Goal: Use online tool/utility: Utilize a website feature to perform a specific function

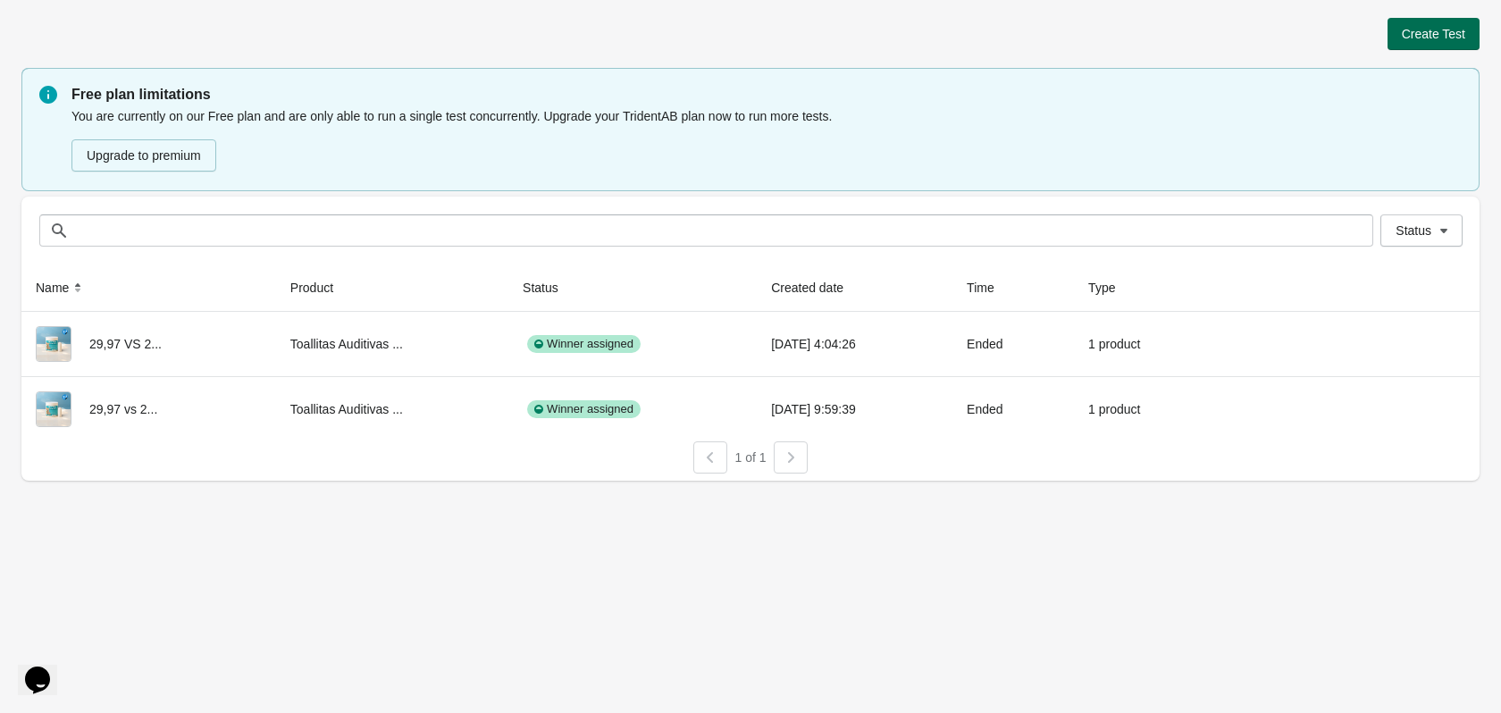
click at [1430, 41] on span "Create Test" at bounding box center [1433, 34] width 63 height 14
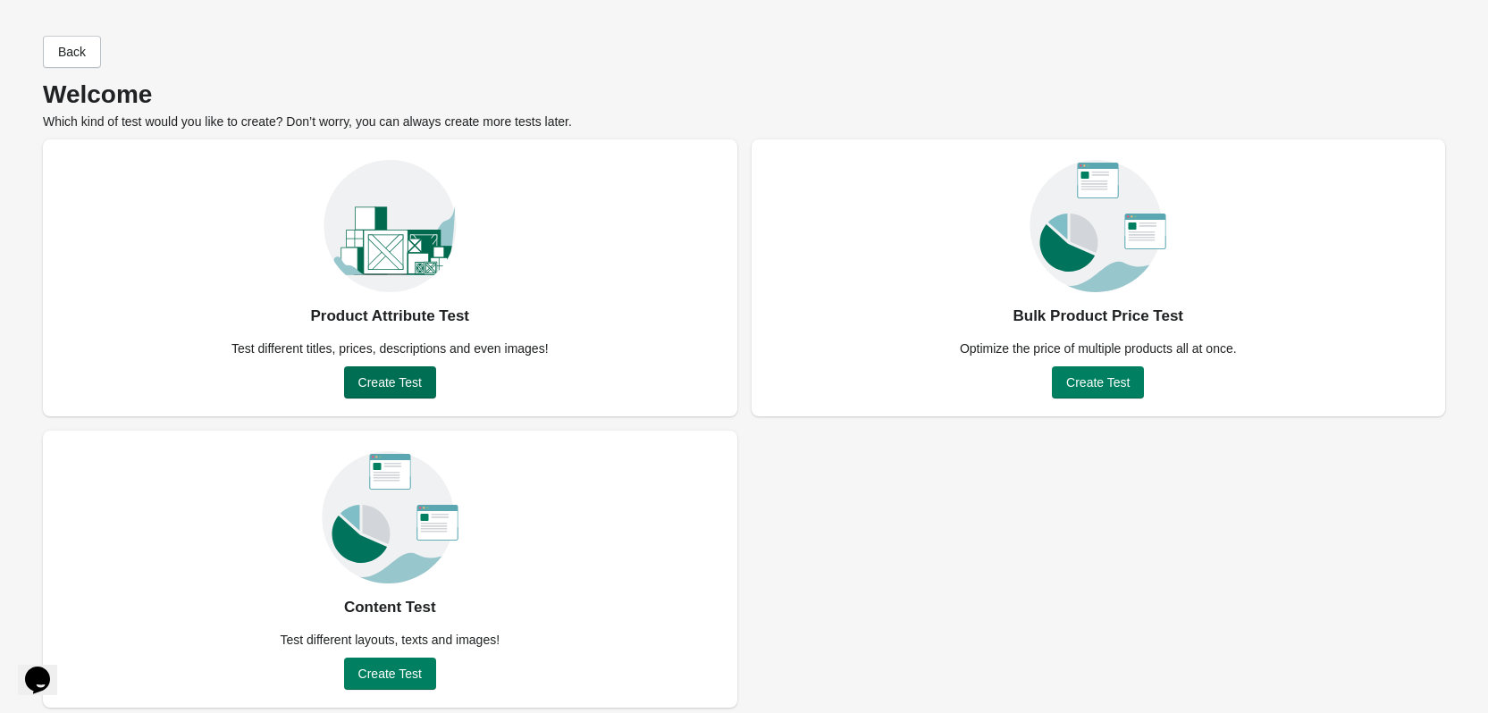
click at [408, 385] on span "Create Test" at bounding box center [389, 382] width 63 height 14
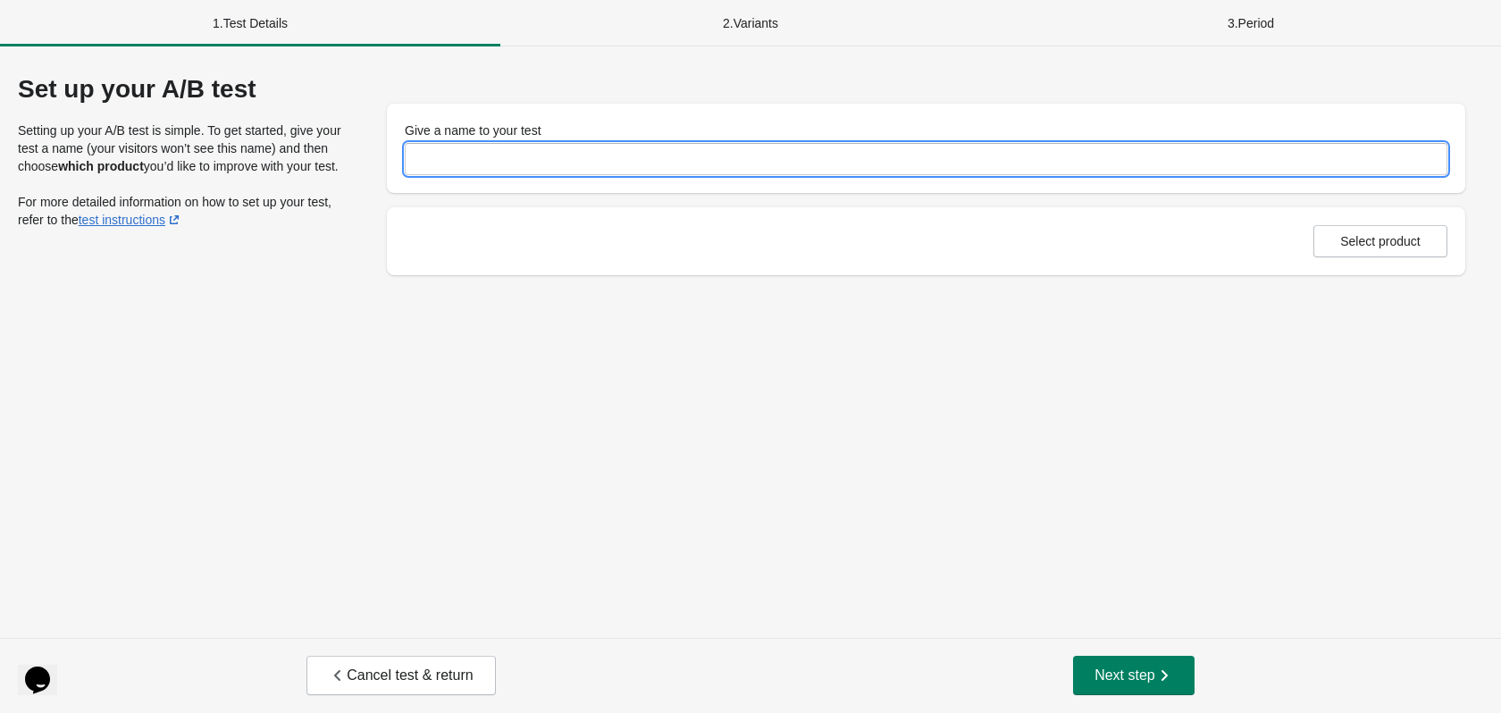
click at [514, 151] on input "Give a name to your test" at bounding box center [926, 159] width 1043 height 32
type input "**********"
click at [1366, 234] on span "Select product" at bounding box center [1380, 241] width 80 height 14
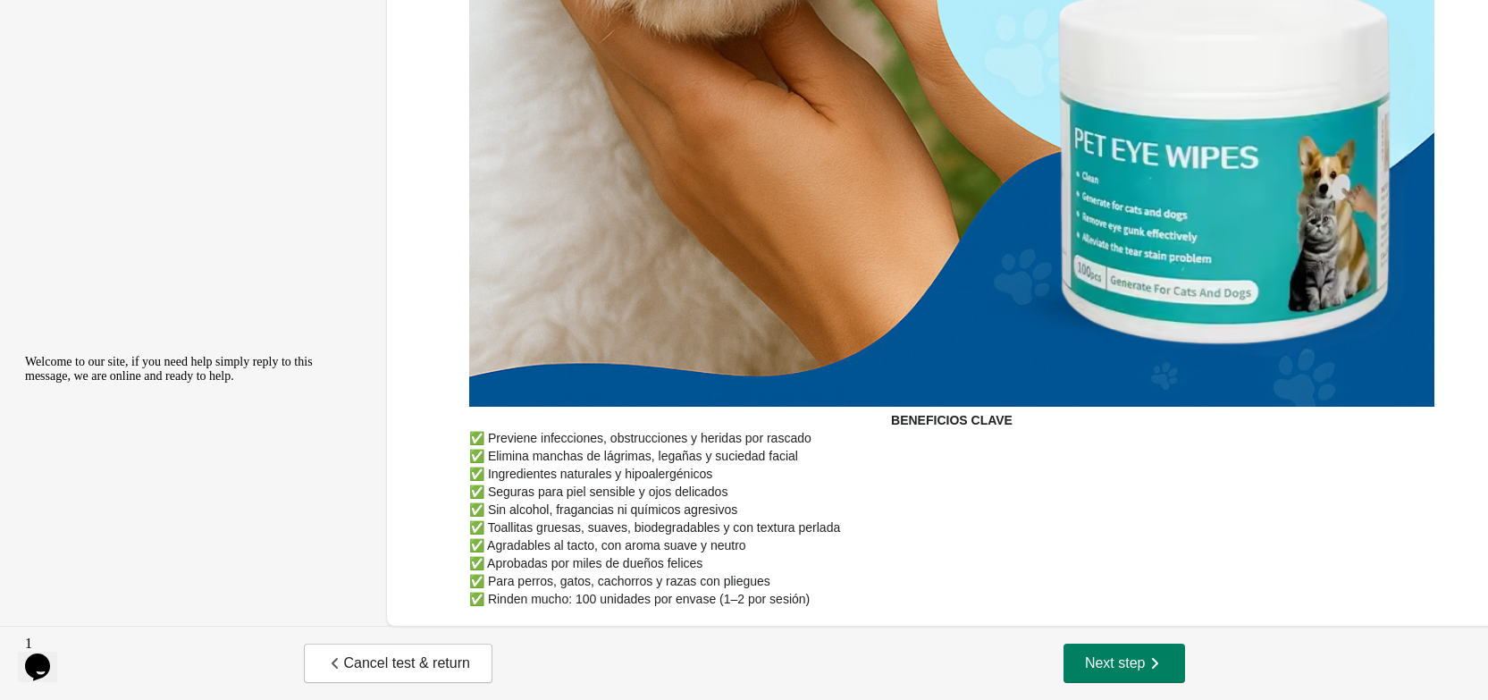
scroll to position [4920, 0]
click at [1084, 651] on button "Next step" at bounding box center [1124, 662] width 122 height 39
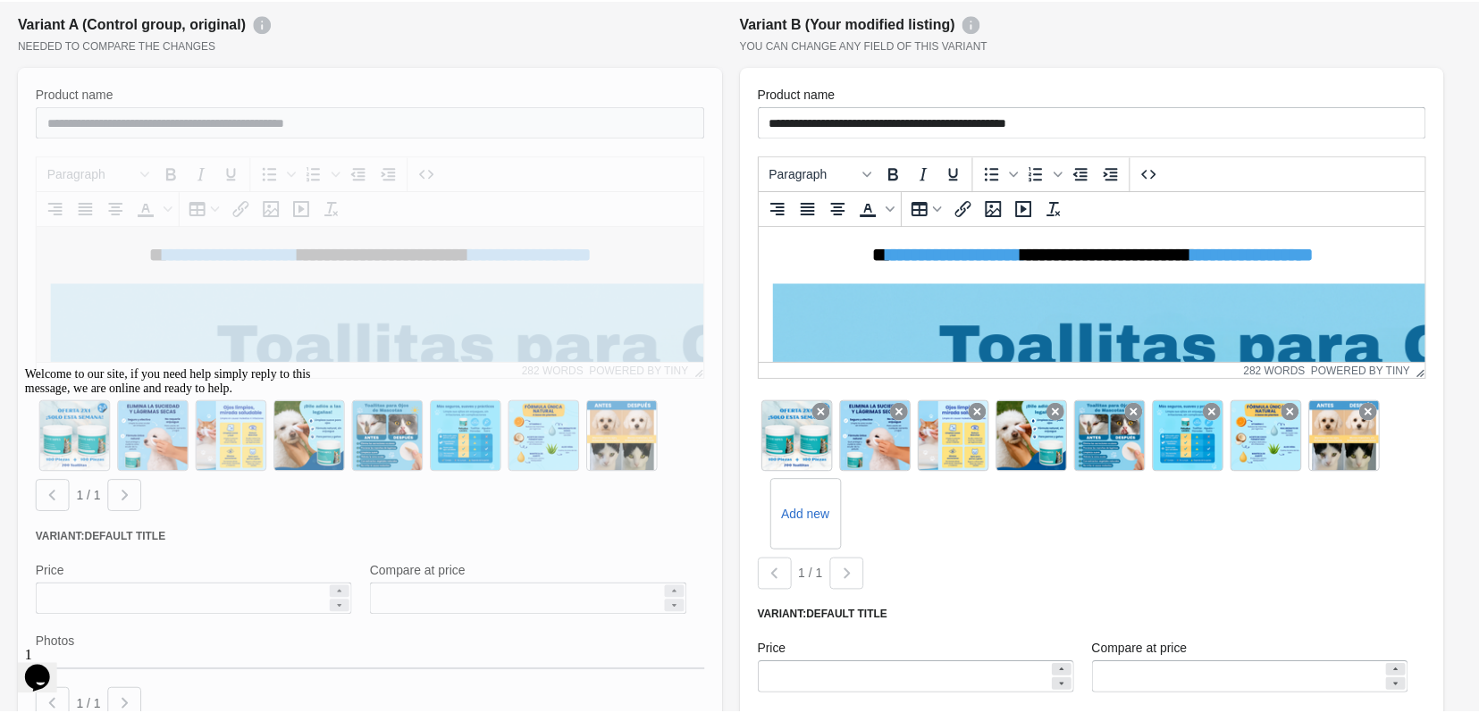
scroll to position [5526, 0]
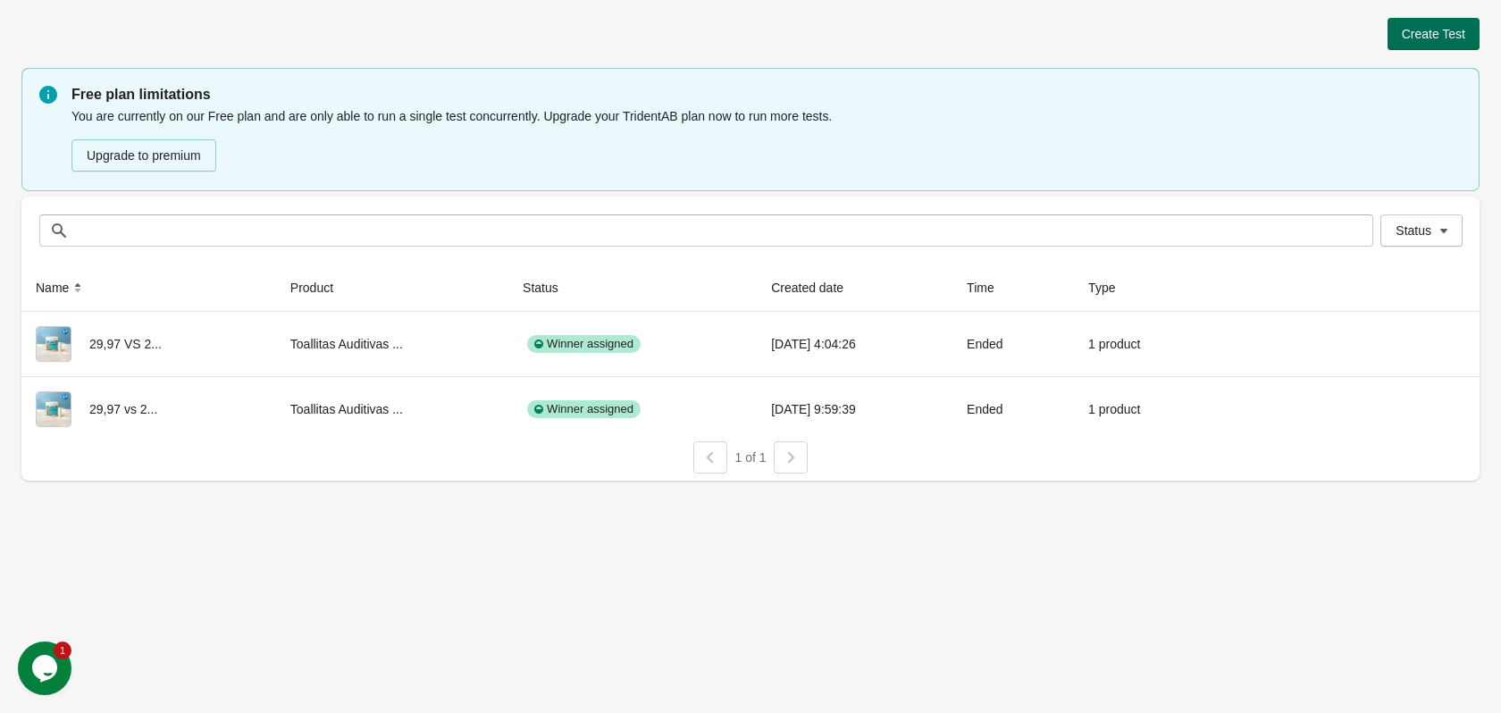
click at [1440, 27] on span "Create Test" at bounding box center [1433, 34] width 63 height 14
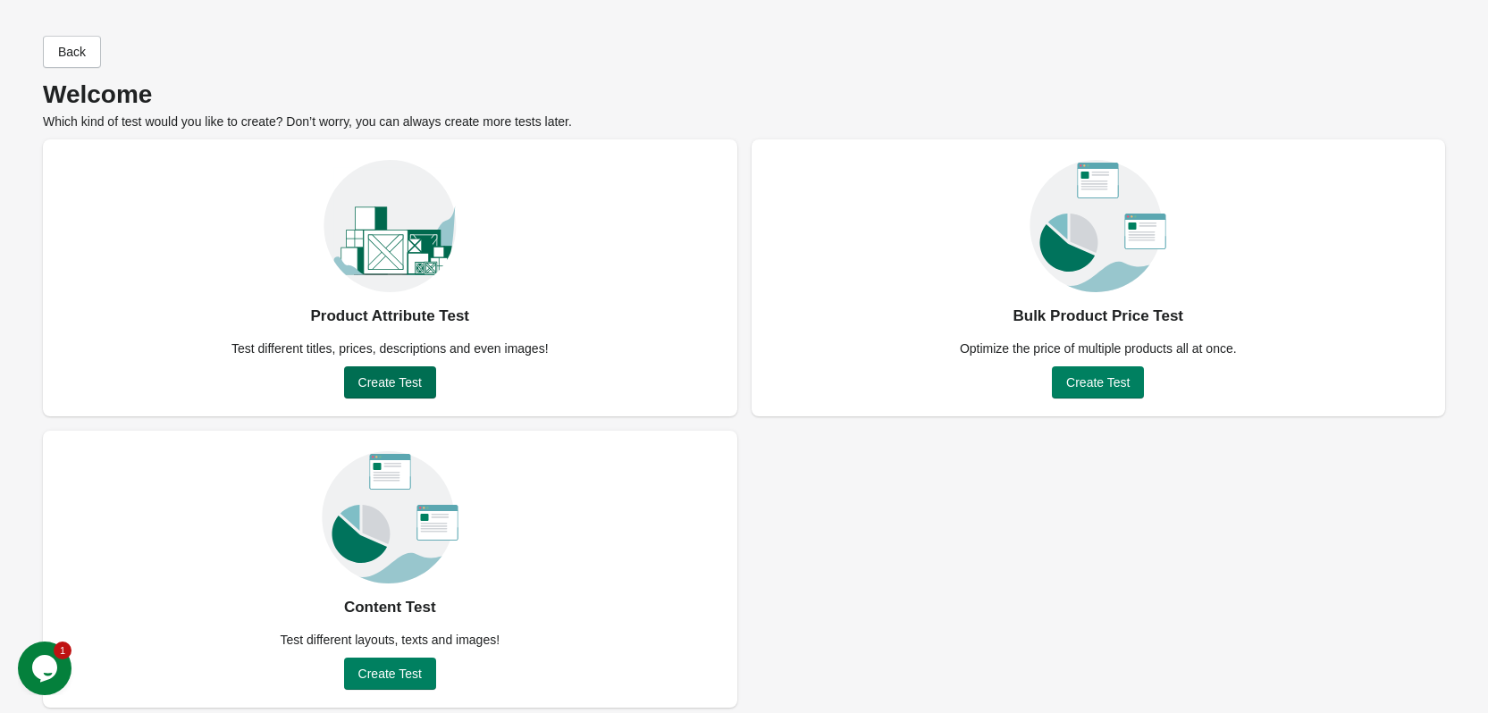
click at [408, 380] on span "Create Test" at bounding box center [389, 382] width 63 height 14
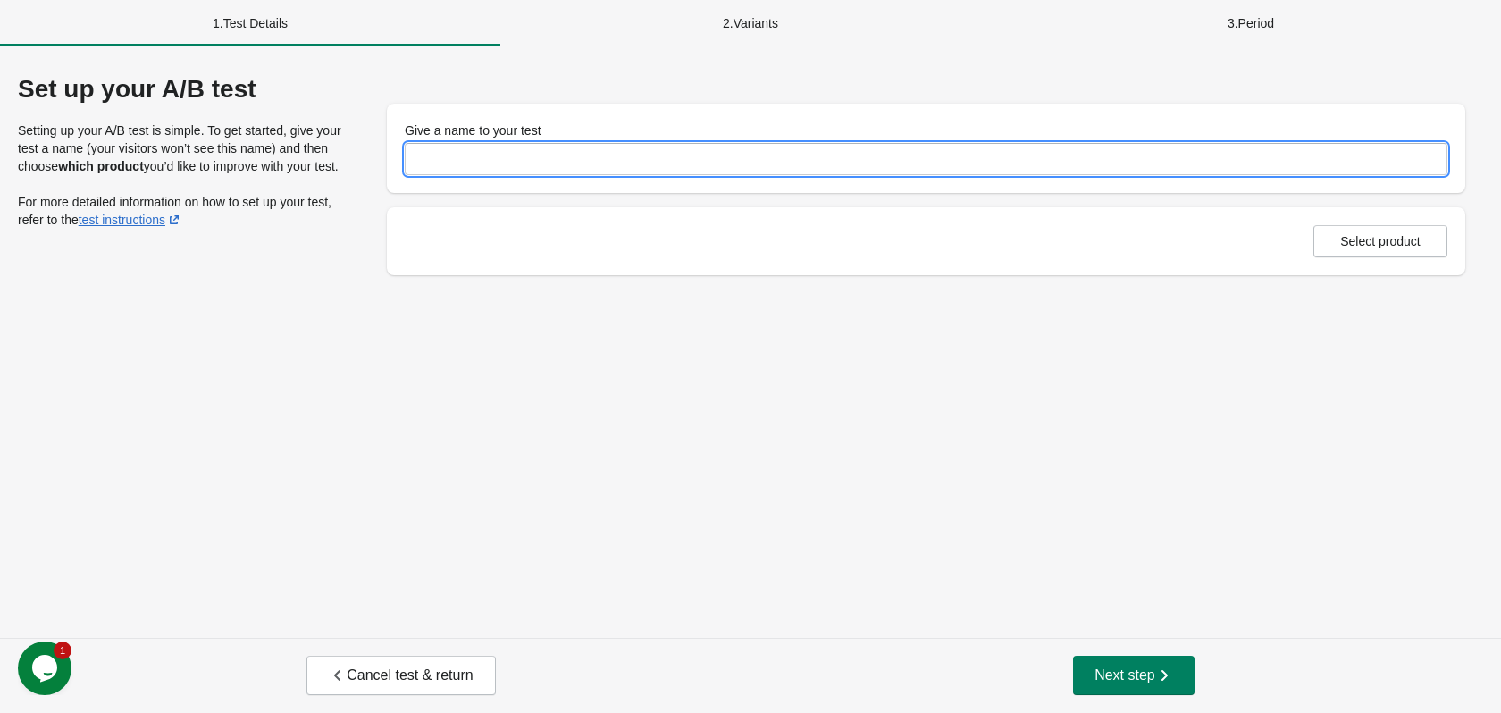
click at [485, 154] on input "Give a name to your test" at bounding box center [926, 159] width 1043 height 32
type input "**********"
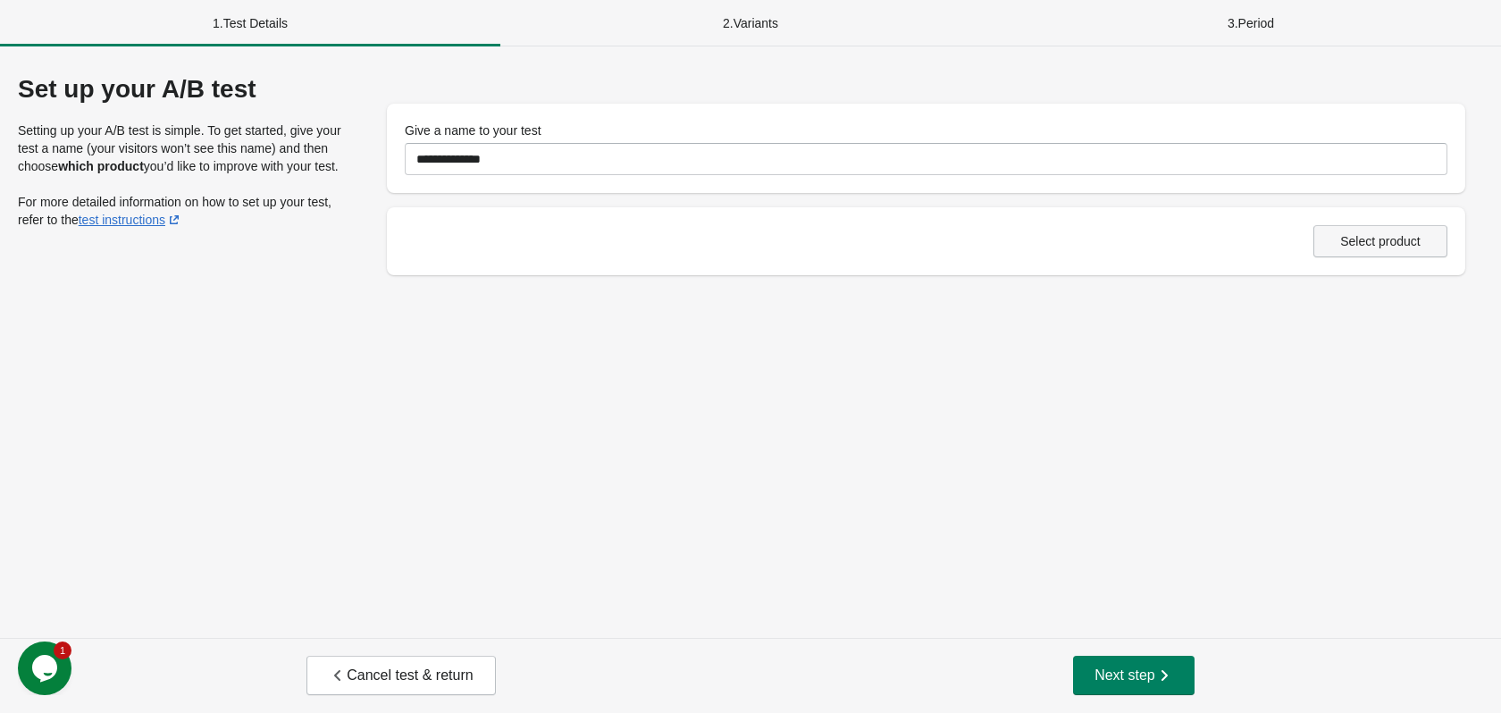
click at [1361, 234] on span "Select product" at bounding box center [1380, 241] width 80 height 14
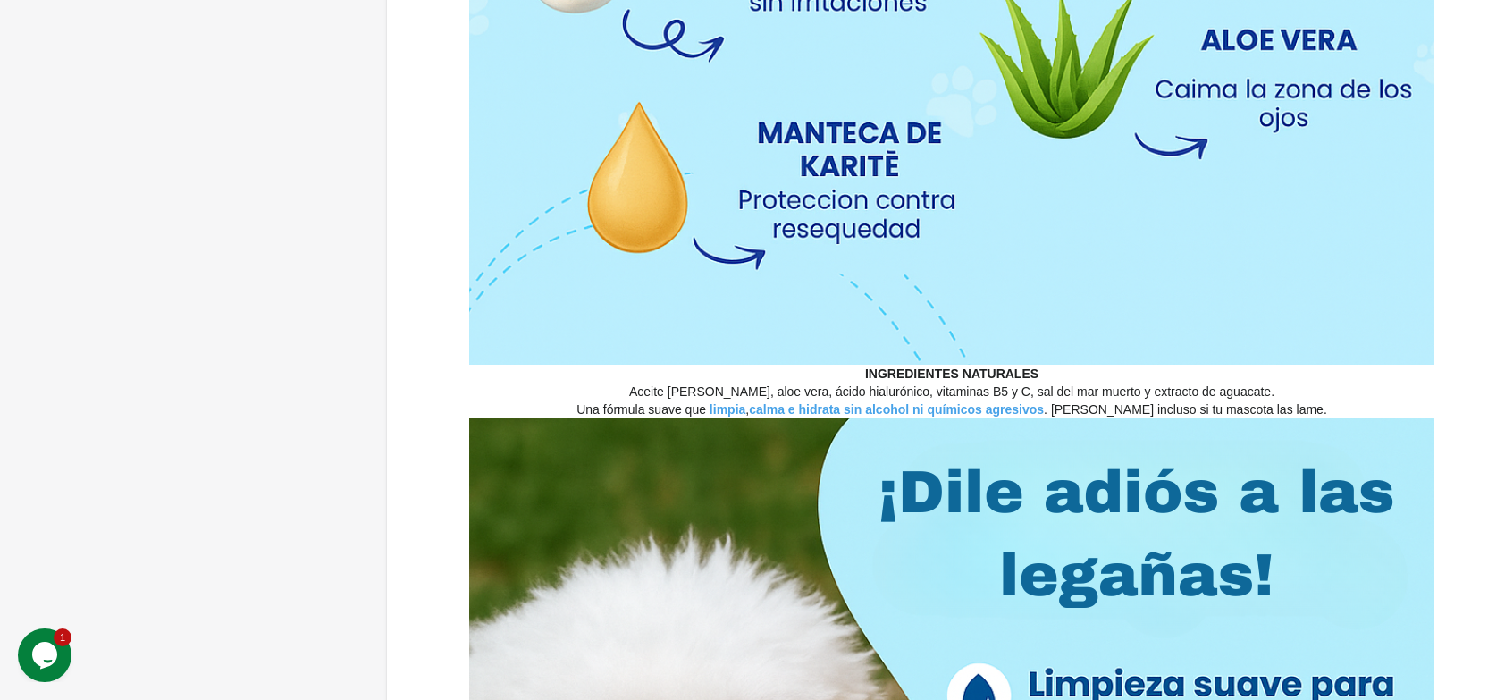
scroll to position [4920, 0]
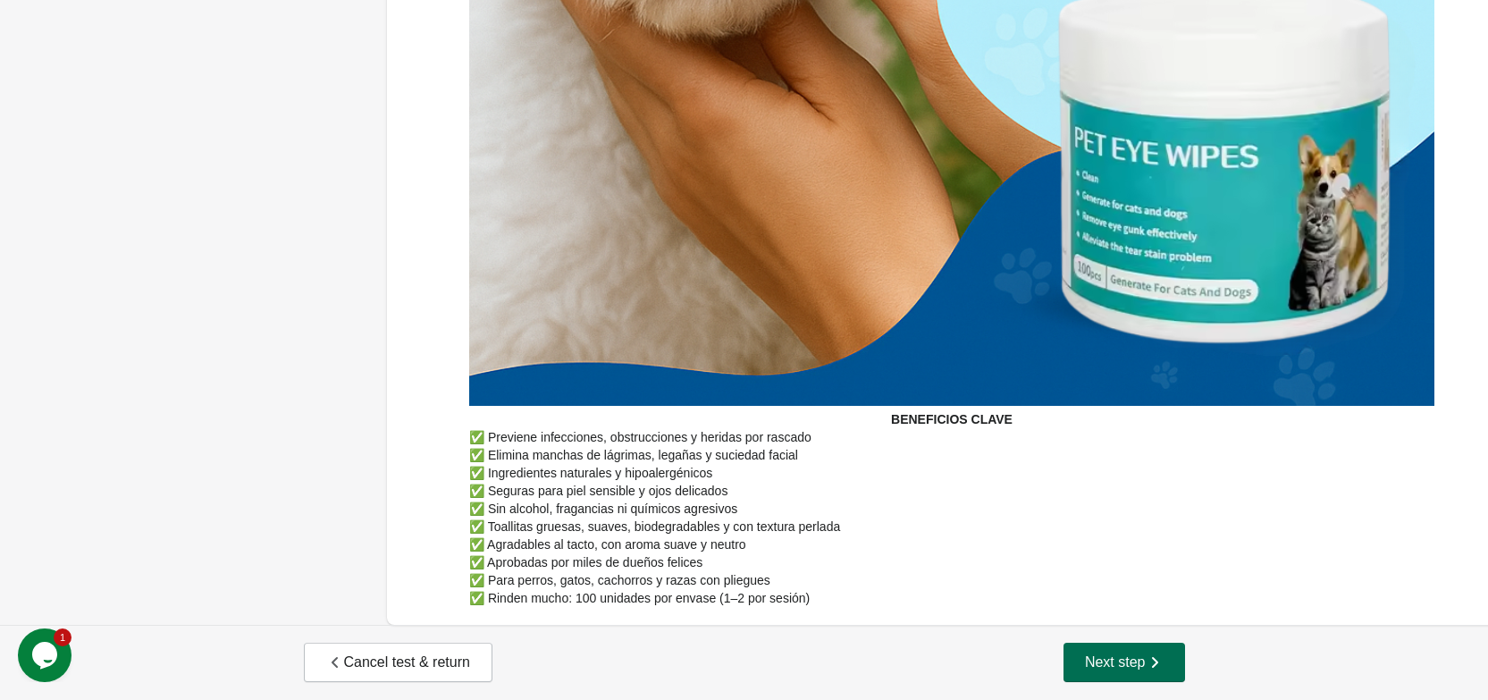
click at [1166, 657] on button "Next step" at bounding box center [1124, 662] width 122 height 39
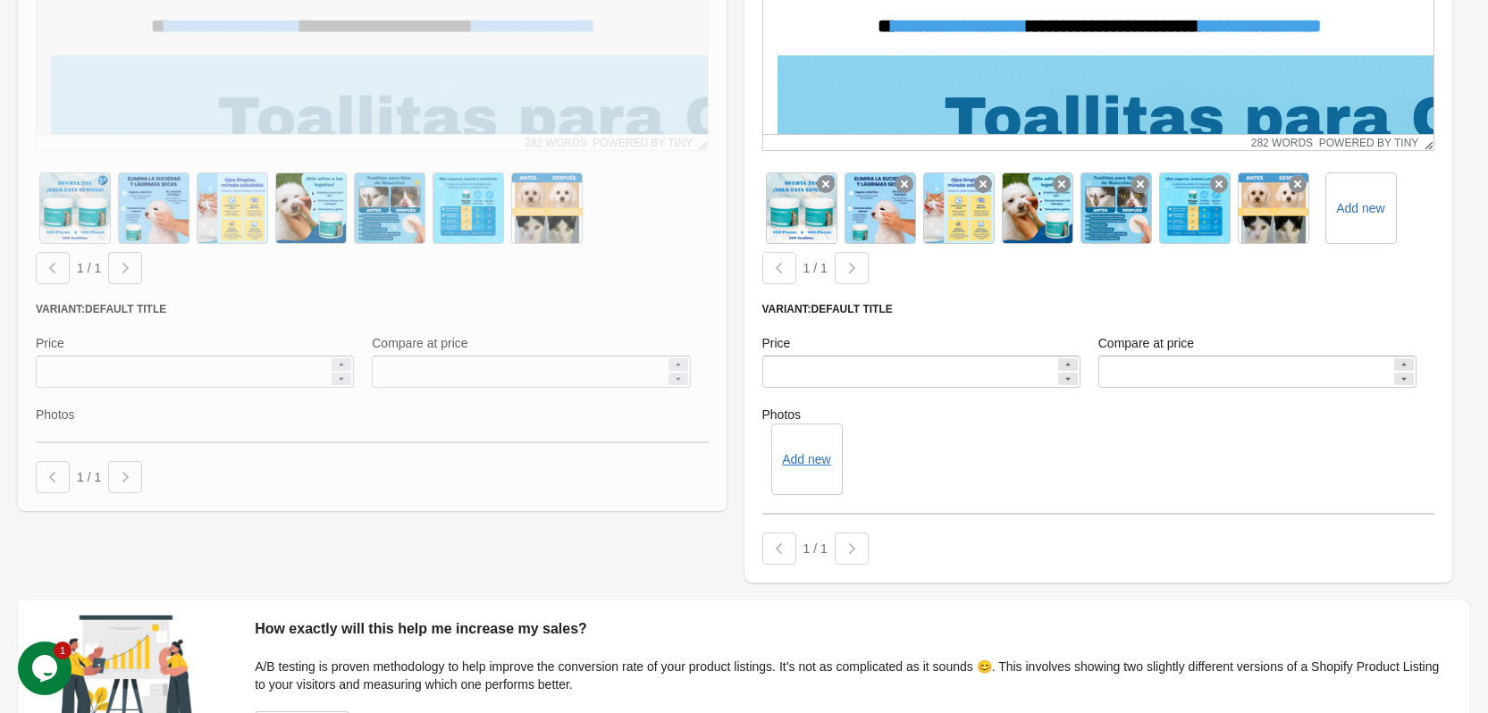
scroll to position [5639, 0]
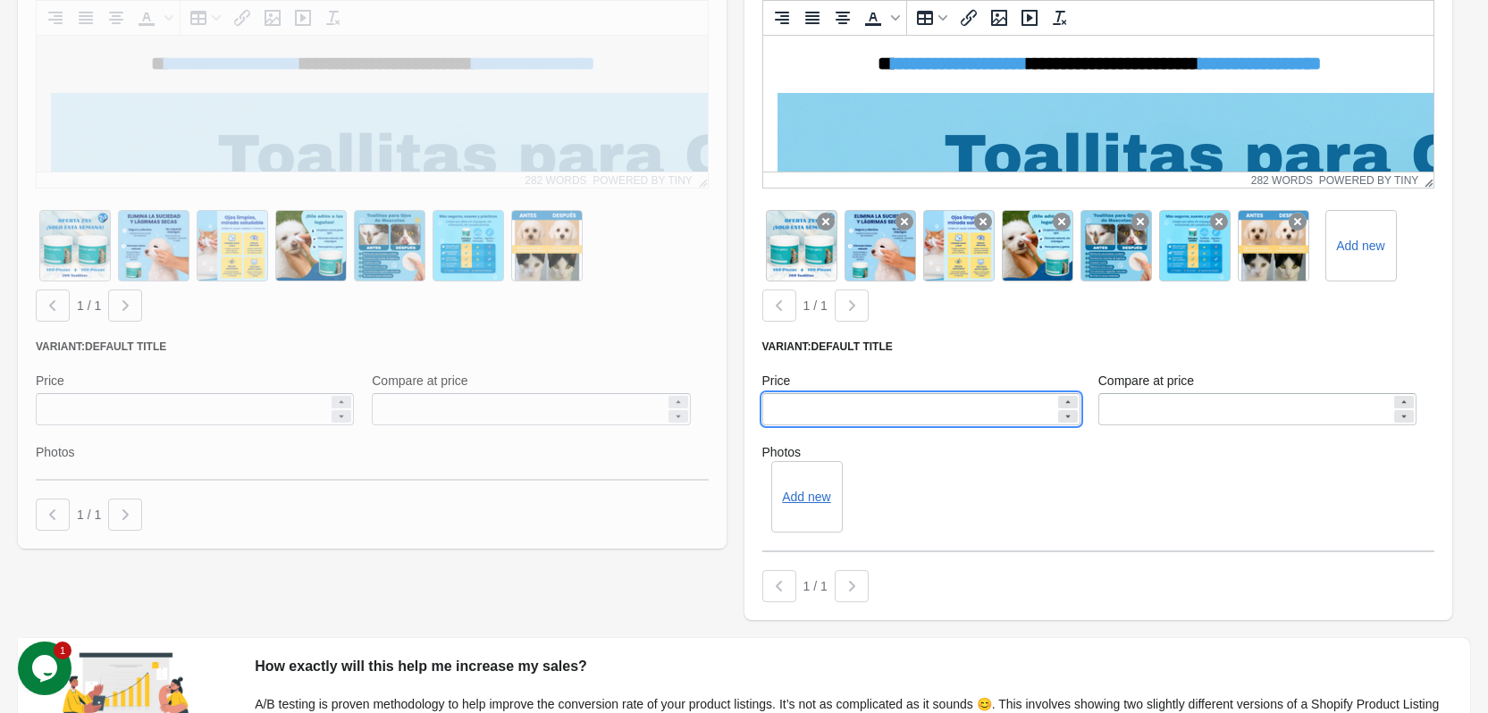
drag, startPoint x: 785, startPoint y: 405, endPoint x: 814, endPoint y: 444, distance: 49.2
click at [788, 407] on input "*****" at bounding box center [908, 409] width 293 height 32
type input "*****"
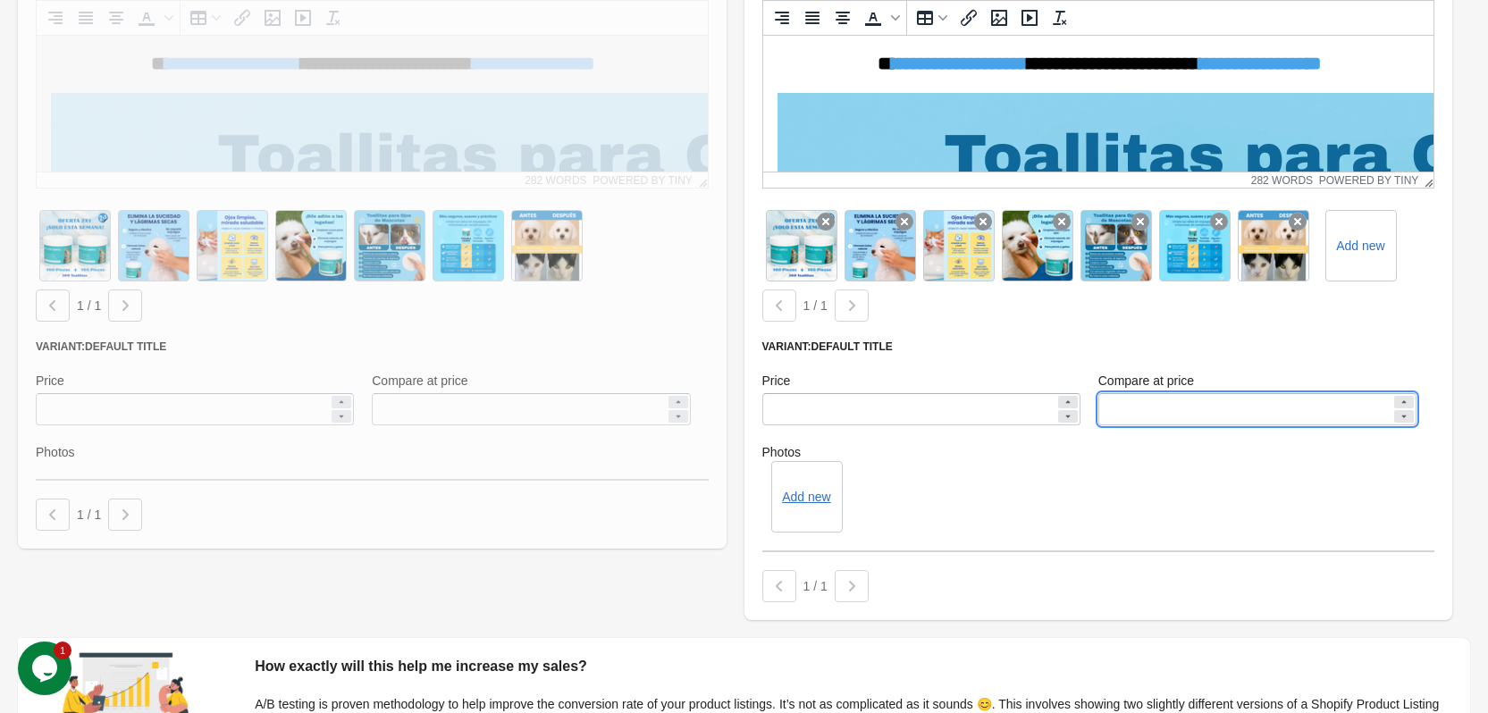
click at [1118, 412] on input "*****" at bounding box center [1244, 409] width 293 height 32
type input "*****"
click at [1231, 565] on div "1 / 1" at bounding box center [1095, 582] width 680 height 39
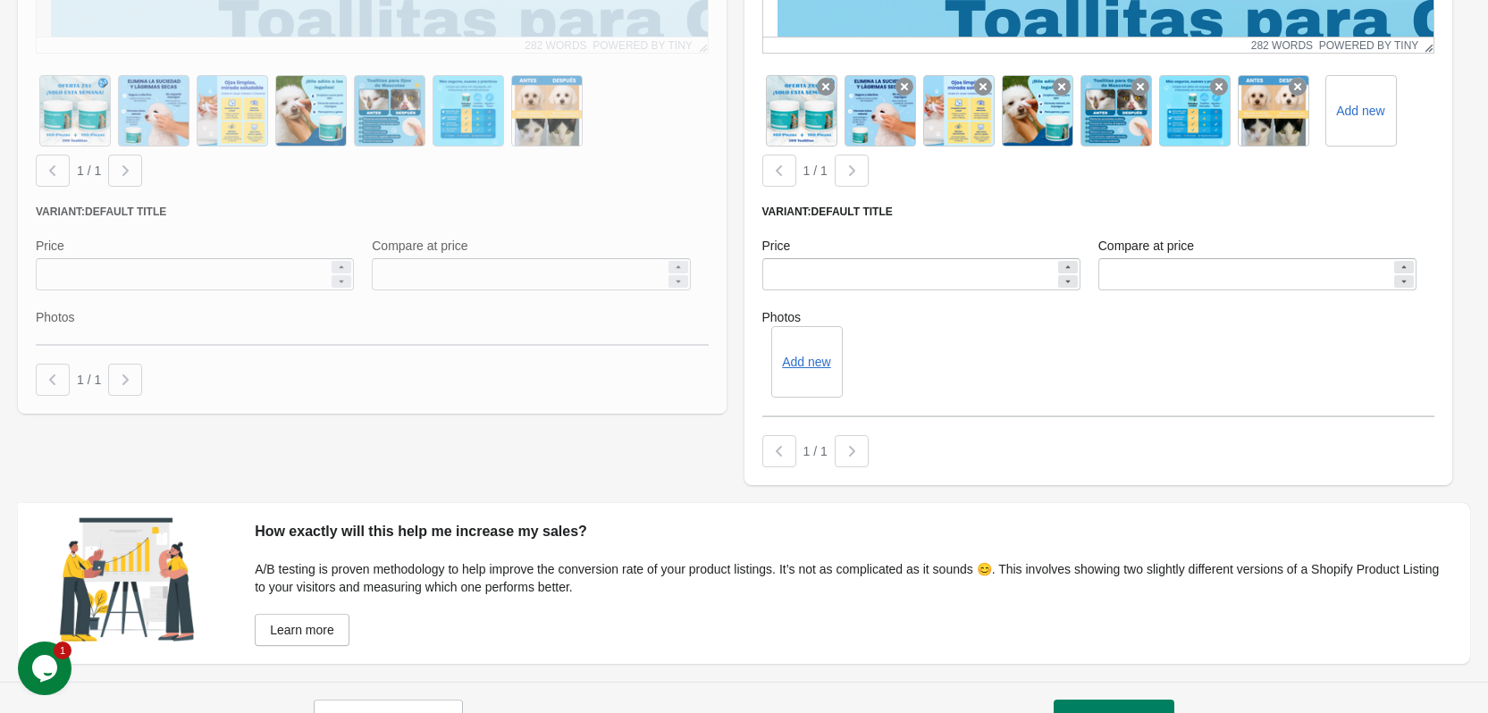
scroll to position [5818, 0]
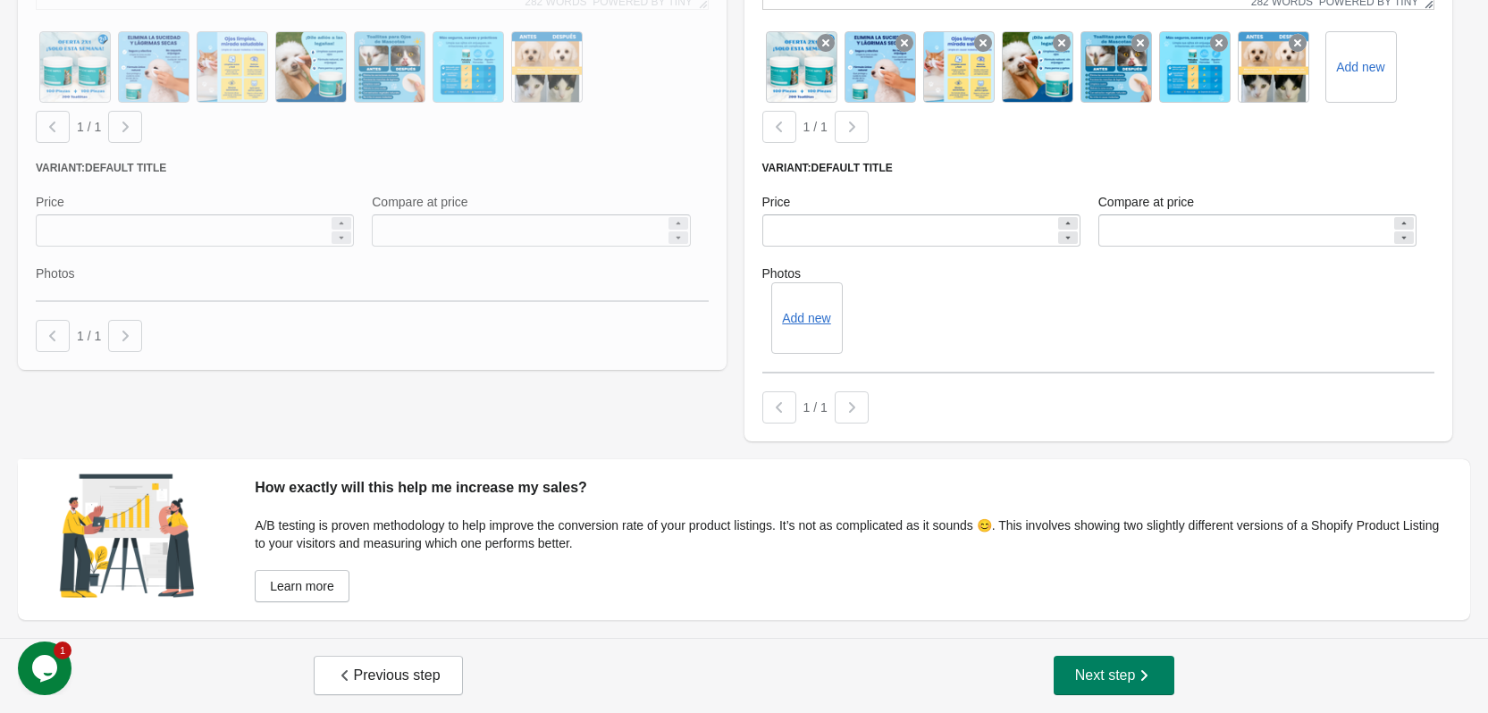
click at [1112, 695] on div "Previous step Next step" at bounding box center [744, 675] width 1488 height 75
click at [1112, 680] on span "Next step" at bounding box center [1114, 676] width 79 height 18
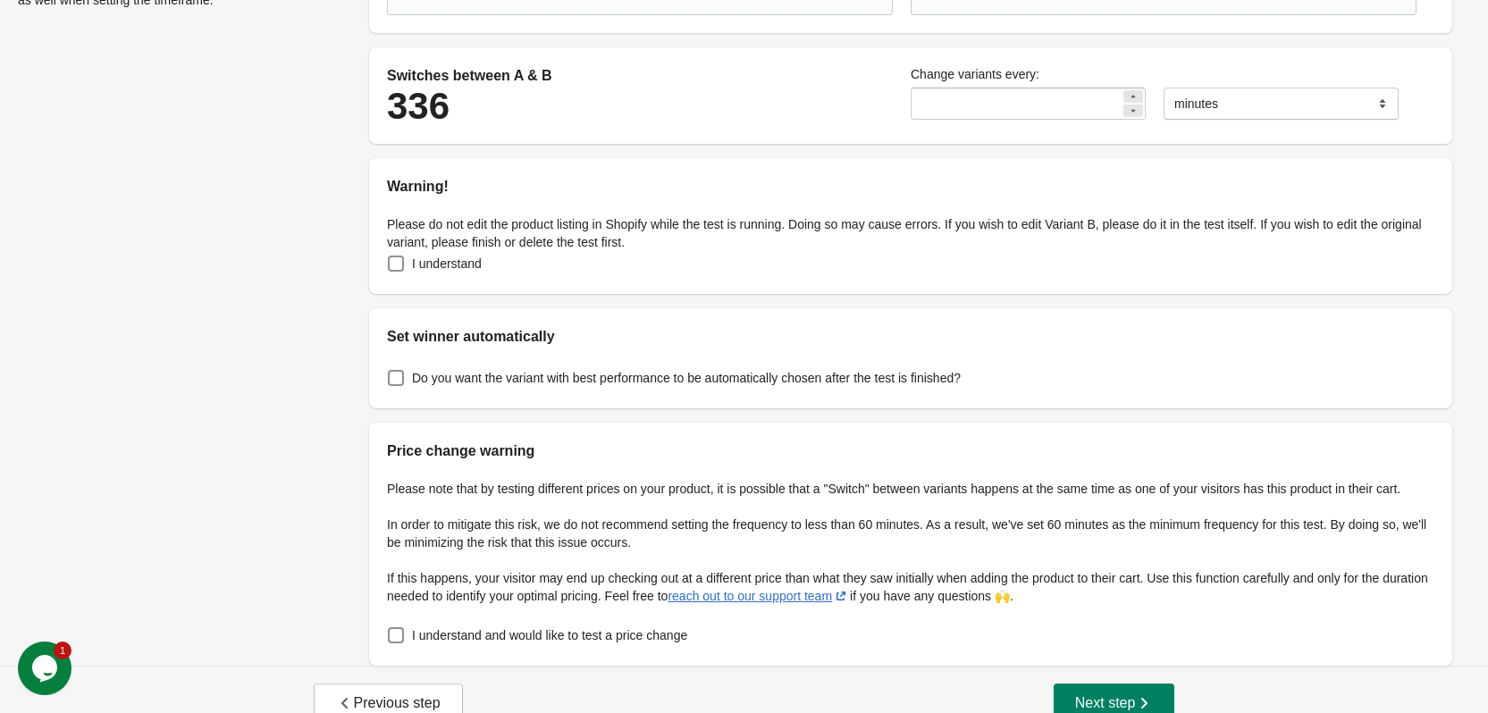
scroll to position [337, 0]
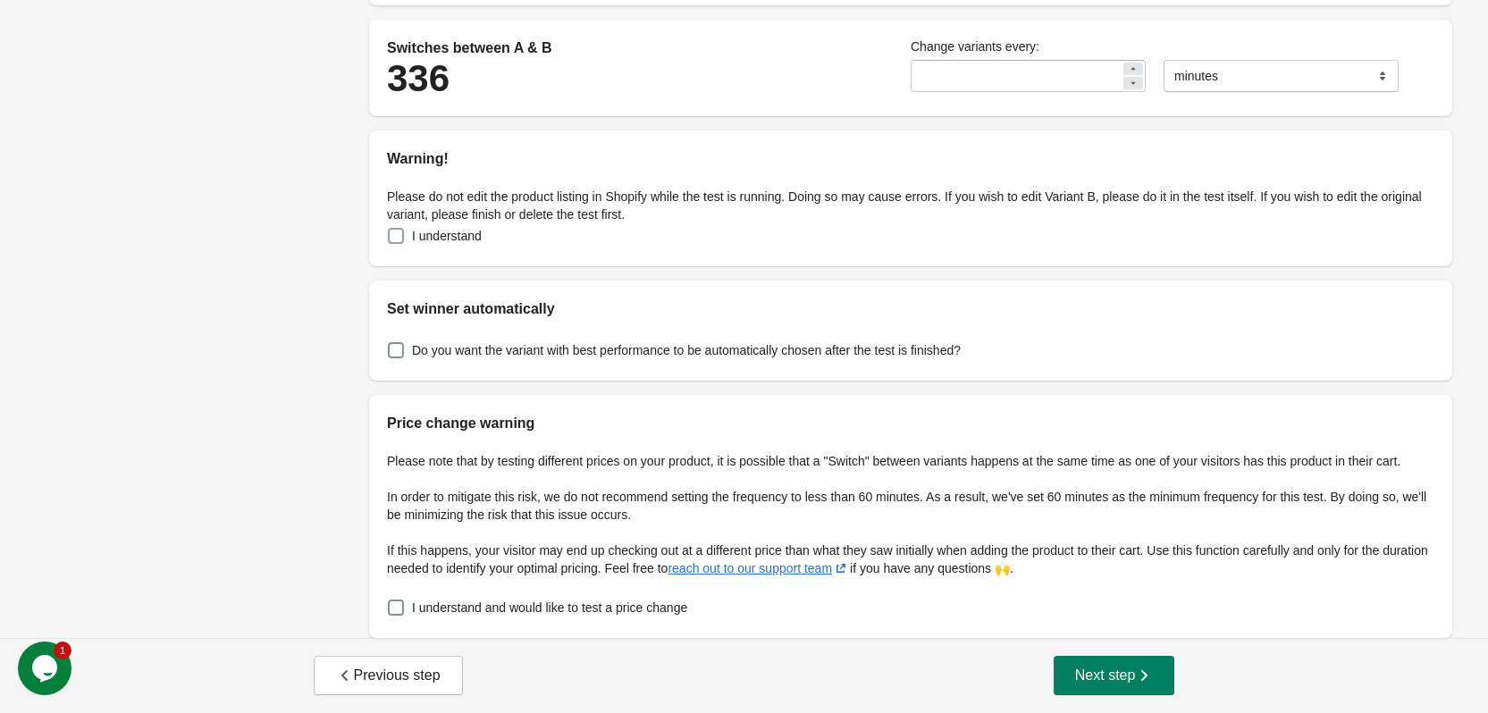
click at [391, 238] on span at bounding box center [396, 236] width 16 height 16
click at [390, 357] on span at bounding box center [396, 350] width 16 height 16
click at [402, 608] on span at bounding box center [396, 608] width 16 height 16
click at [1112, 680] on span "Next step" at bounding box center [1114, 676] width 79 height 18
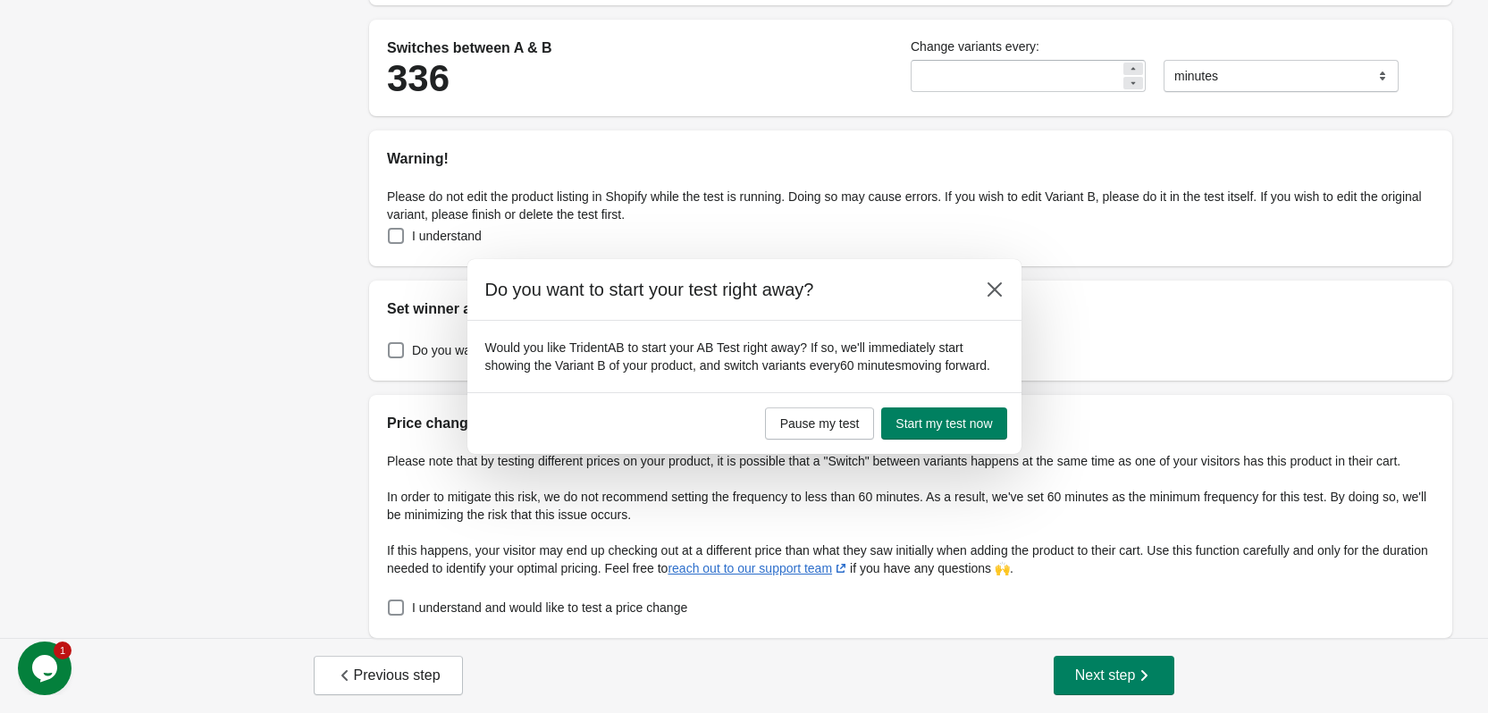
click at [976, 388] on section "Would you like TridentAB to start your AB Test right away? If so, we'll immedia…" at bounding box center [744, 356] width 554 height 71
click at [972, 410] on button "Start my test now" at bounding box center [943, 424] width 125 height 32
